Goal: Transaction & Acquisition: Book appointment/travel/reservation

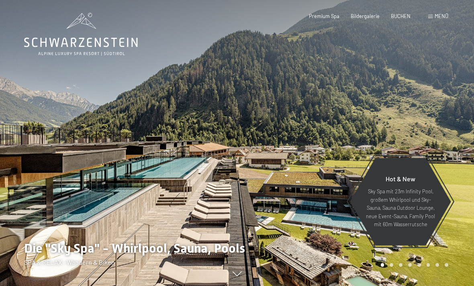
click at [398, 17] on span "BUCHEN" at bounding box center [400, 16] width 20 height 6
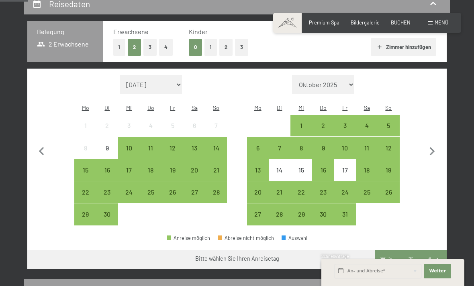
scroll to position [160, 0]
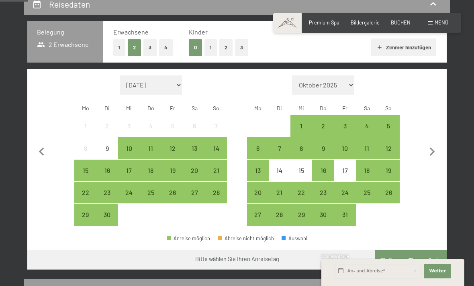
click at [176, 189] on div "26" at bounding box center [173, 199] width 20 height 20
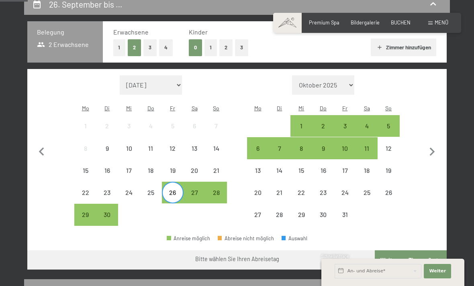
click at [347, 116] on div "3" at bounding box center [345, 126] width 20 height 20
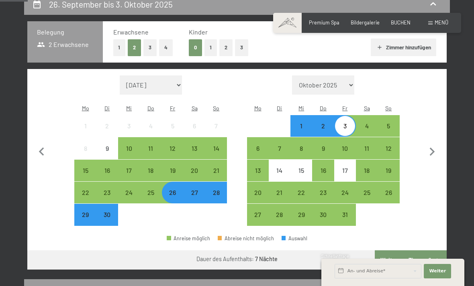
click at [419, 250] on button "Weiter zu „Zimmer“" at bounding box center [410, 259] width 72 height 19
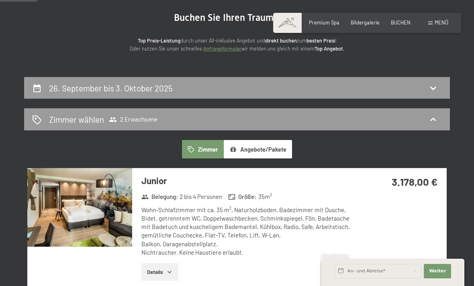
scroll to position [0, 0]
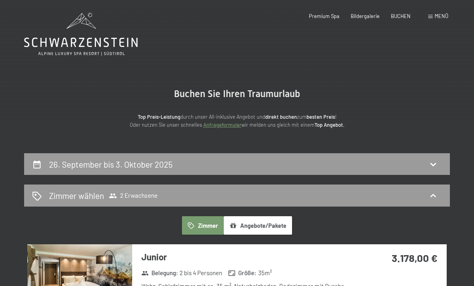
click at [72, 44] on icon at bounding box center [81, 43] width 114 height 10
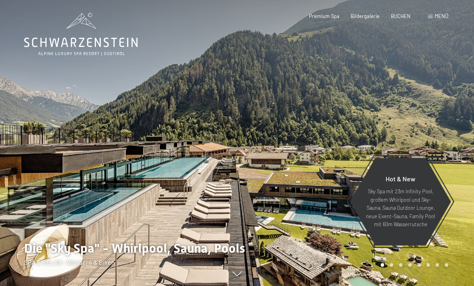
click at [398, 18] on div "BUCHEN" at bounding box center [400, 16] width 20 height 7
click at [401, 16] on span "BUCHEN" at bounding box center [400, 16] width 20 height 6
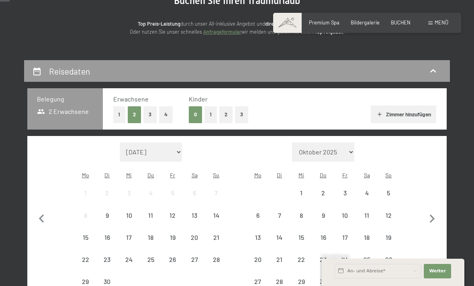
scroll to position [111, 0]
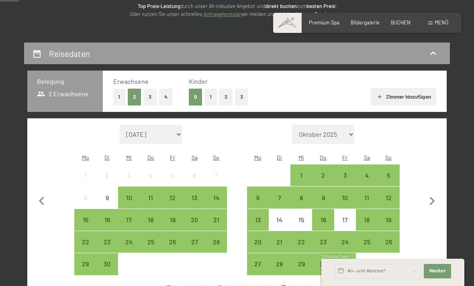
click at [194, 239] on div "27" at bounding box center [194, 249] width 20 height 20
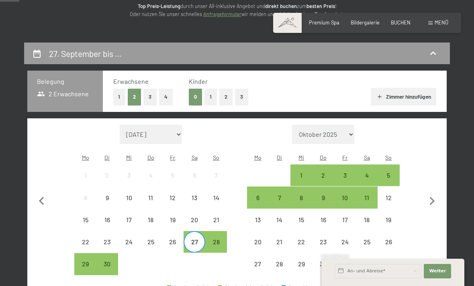
click at [363, 172] on div "4" at bounding box center [366, 182] width 20 height 20
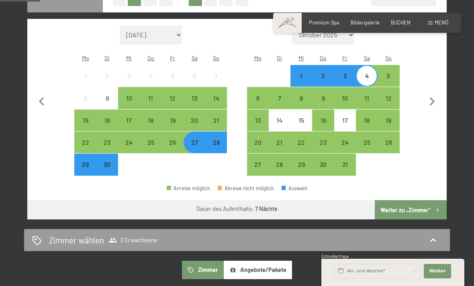
click at [422, 202] on button "Weiter zu „Zimmer“" at bounding box center [410, 209] width 72 height 19
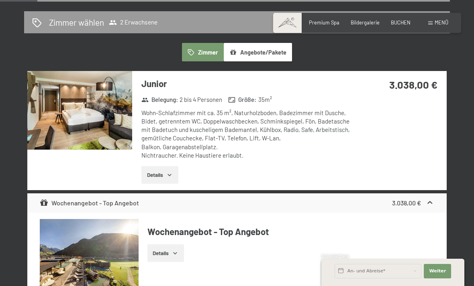
scroll to position [180, 0]
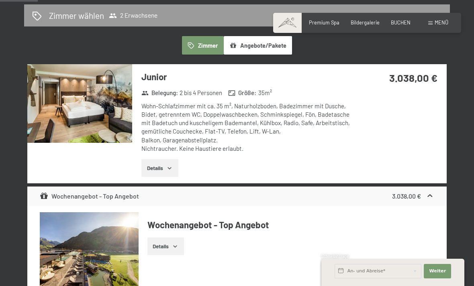
click at [156, 164] on button "Details" at bounding box center [159, 168] width 37 height 18
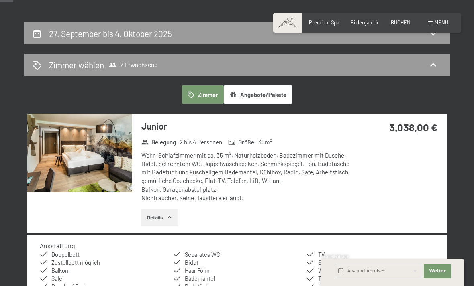
scroll to position [0, 0]
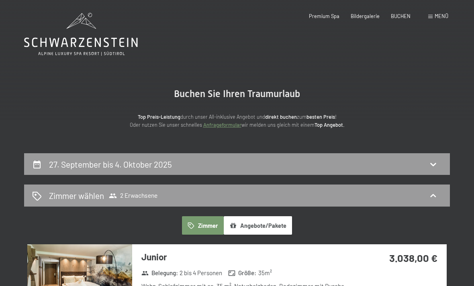
click at [52, 42] on icon at bounding box center [81, 34] width 114 height 43
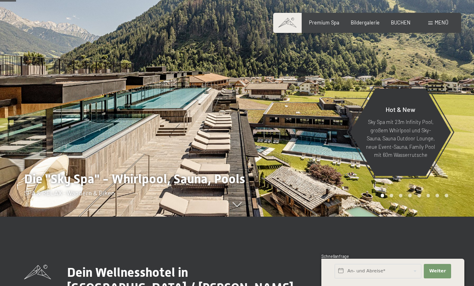
scroll to position [106, 0]
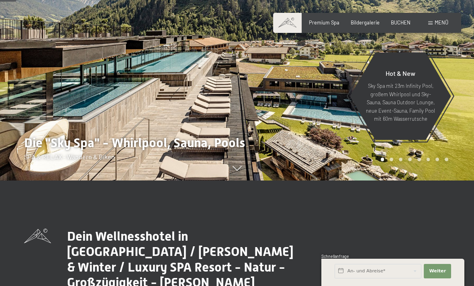
click at [358, 21] on span "Bildergalerie" at bounding box center [364, 22] width 29 height 6
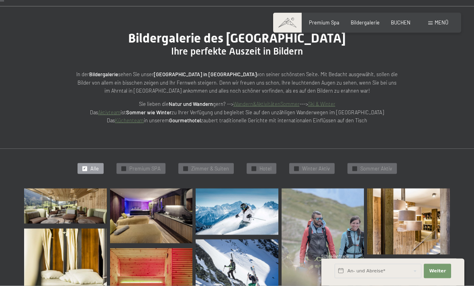
scroll to position [58, 0]
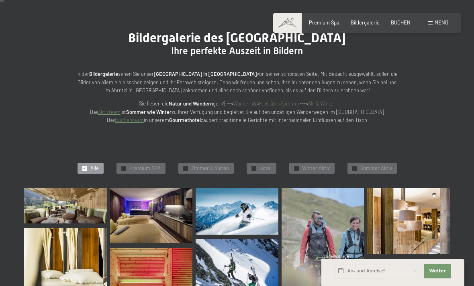
click at [50, 202] on img at bounding box center [65, 205] width 83 height 35
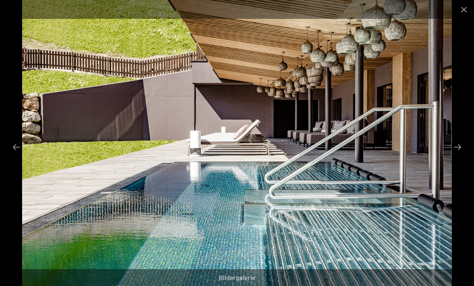
click at [467, 4] on button "Close gallery" at bounding box center [463, 9] width 20 height 19
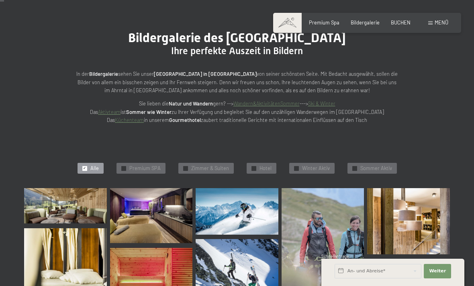
scroll to position [62, 0]
